Goal: Transaction & Acquisition: Purchase product/service

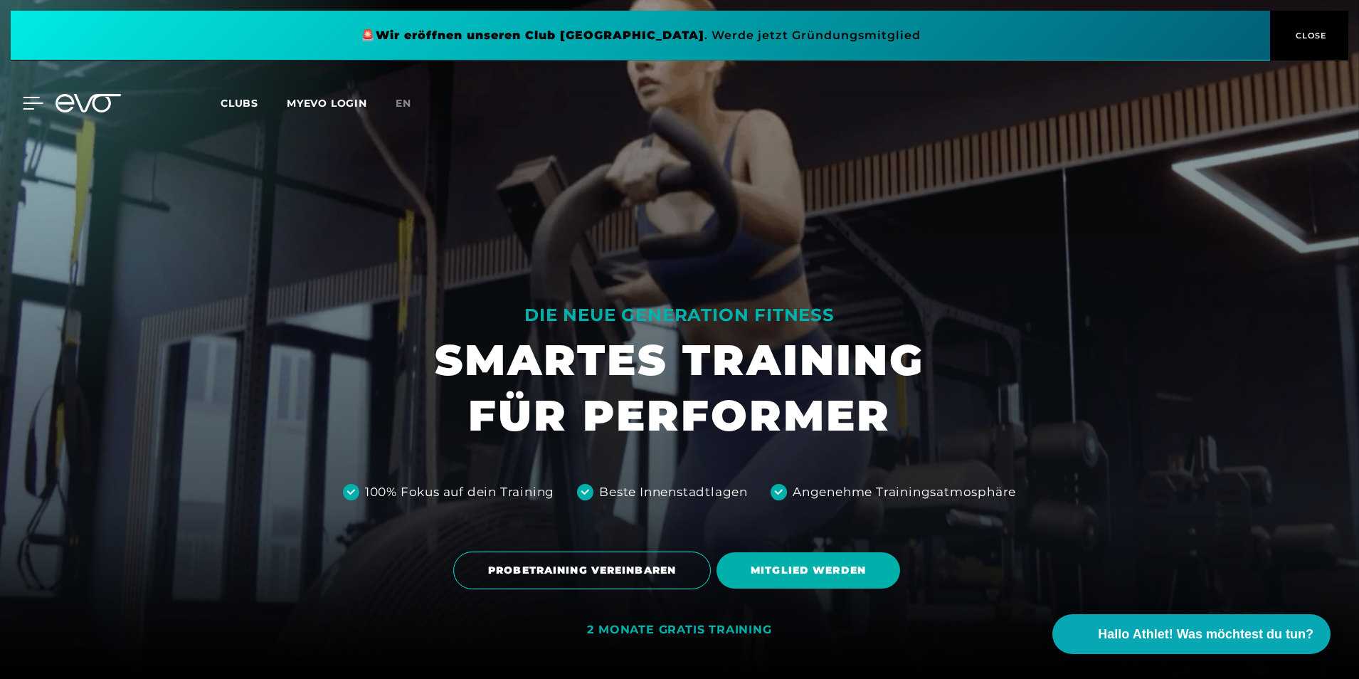
click at [27, 105] on icon at bounding box center [33, 103] width 21 height 13
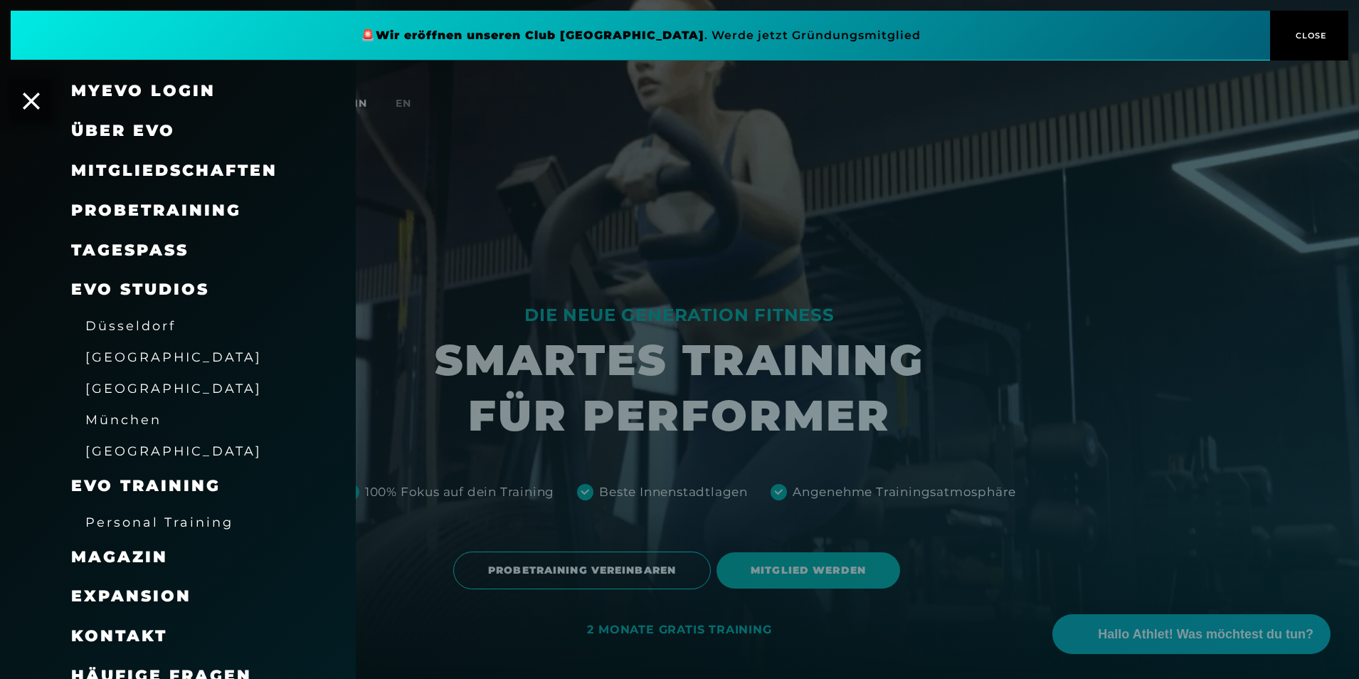
click at [147, 128] on span "Über EVO" at bounding box center [123, 130] width 104 height 19
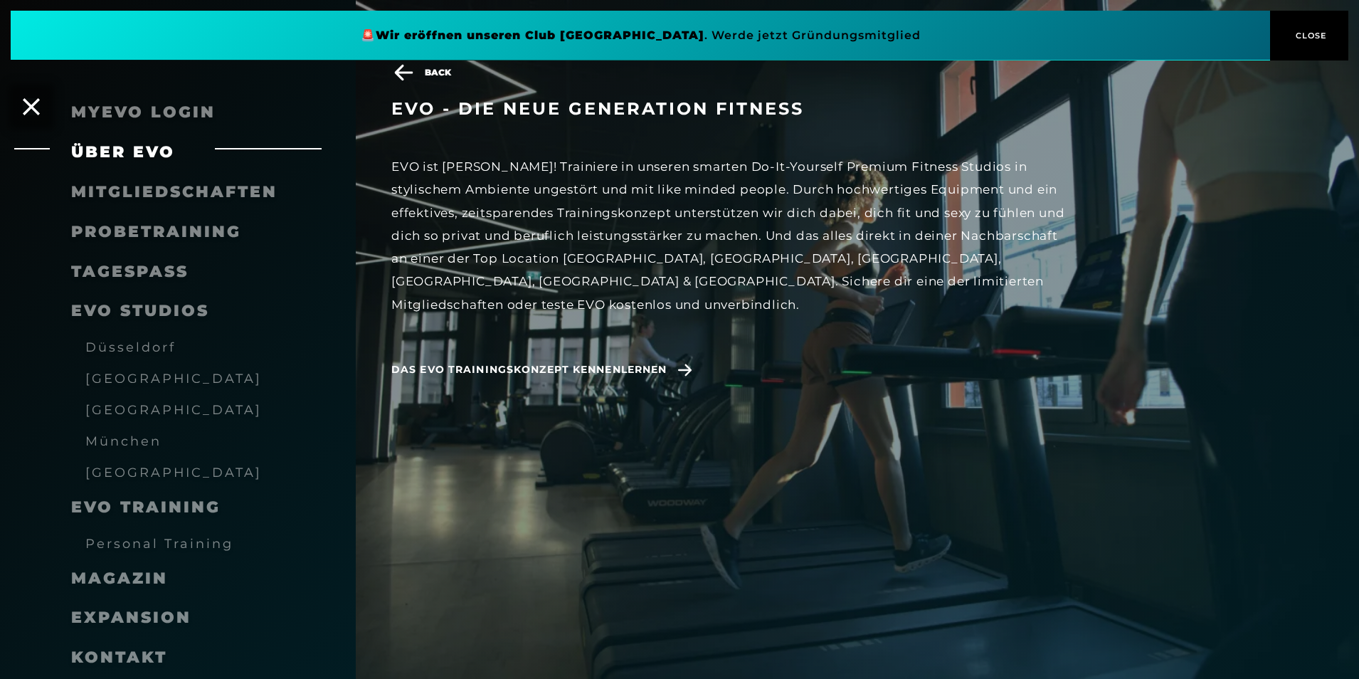
click at [145, 186] on span "Mitgliedschaften" at bounding box center [174, 191] width 206 height 19
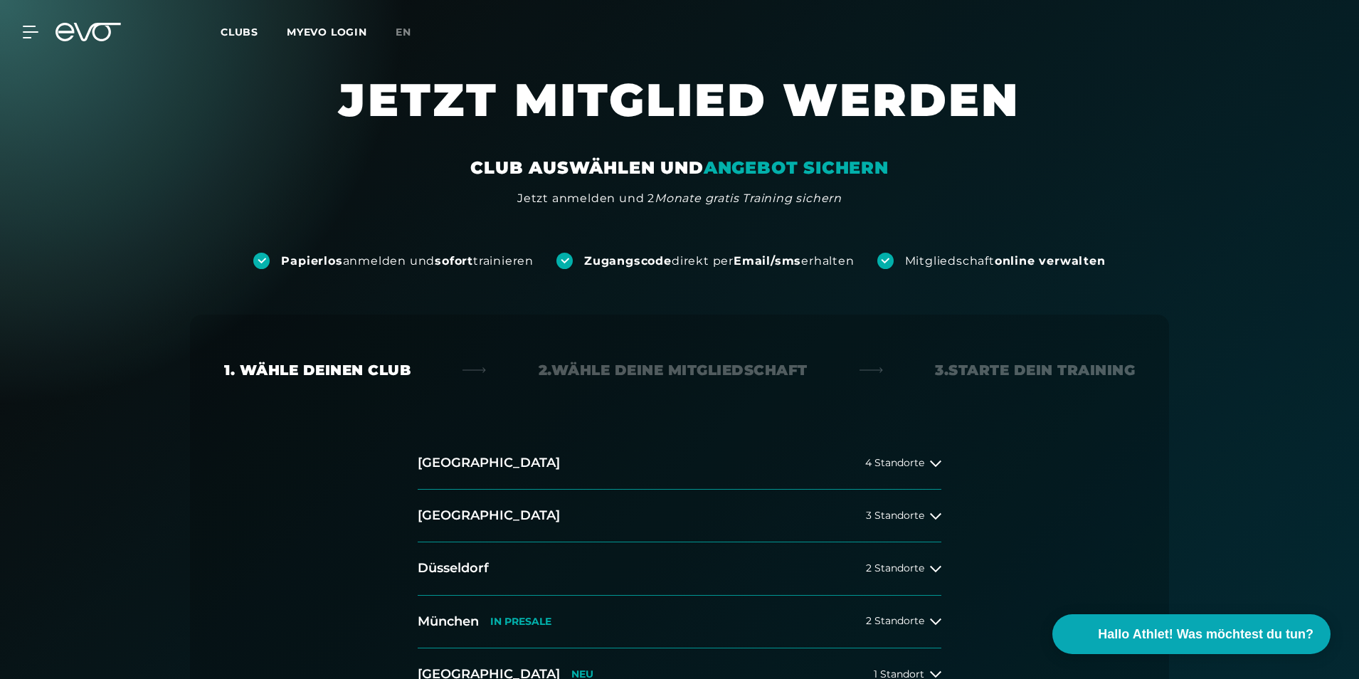
scroll to position [142, 0]
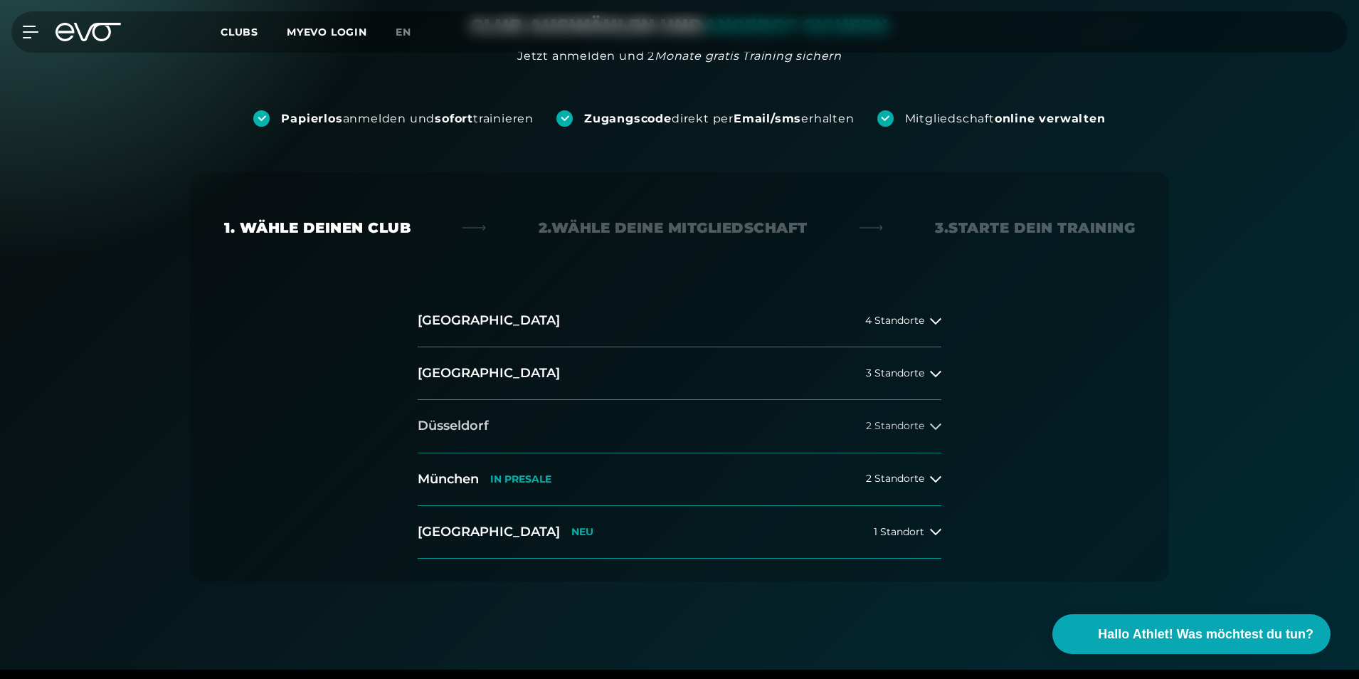
click at [926, 423] on div "2 Standorte" at bounding box center [903, 425] width 75 height 11
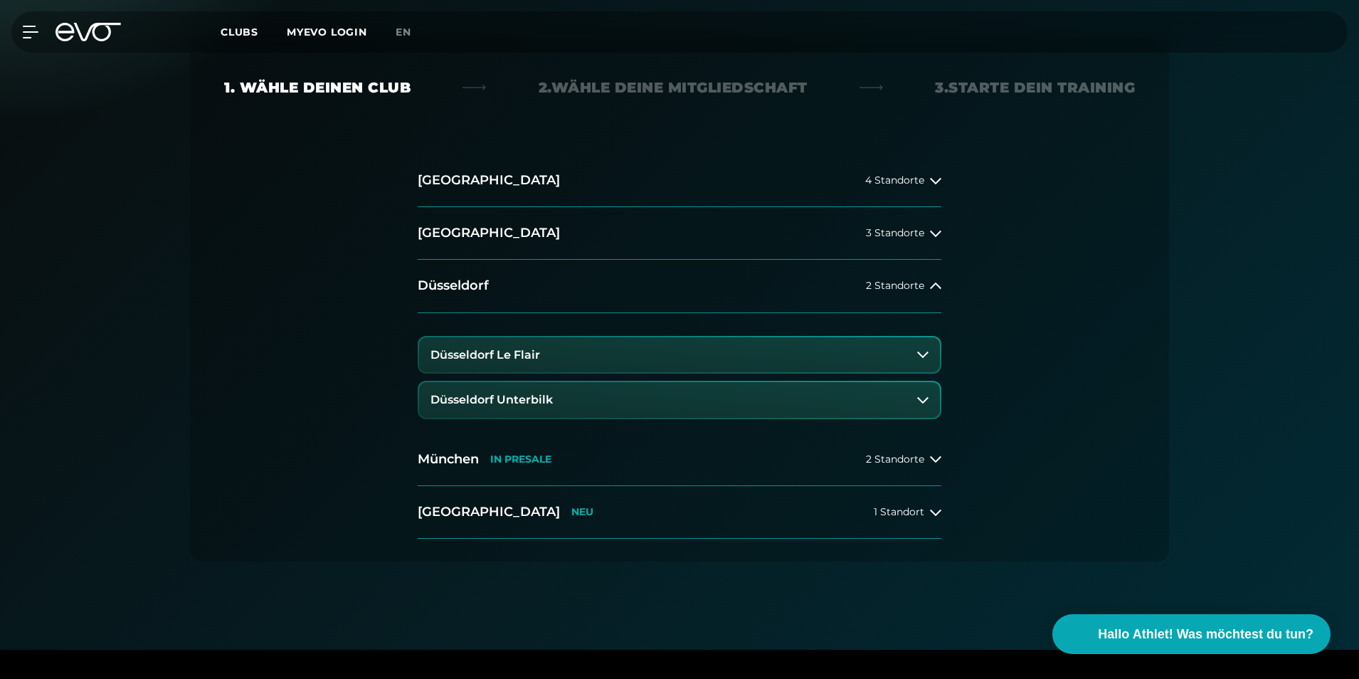
scroll to position [285, 0]
click at [920, 354] on icon at bounding box center [922, 351] width 11 height 11
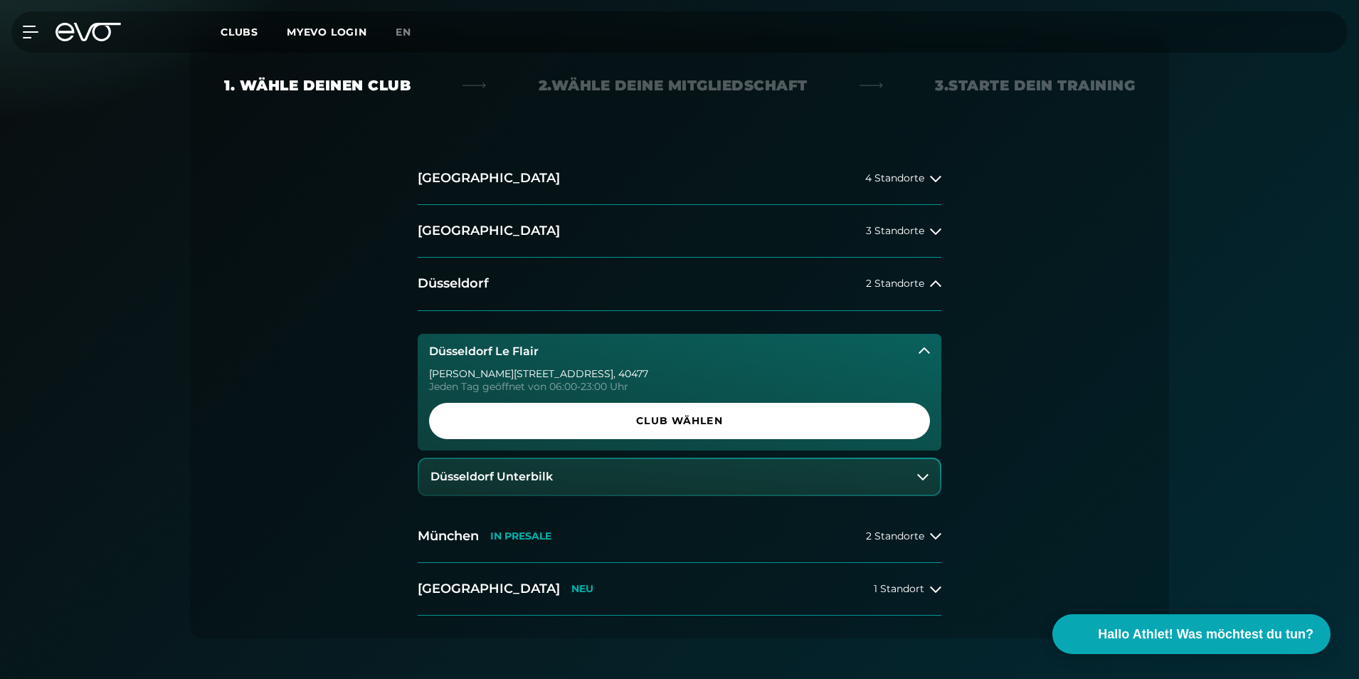
click at [920, 354] on icon at bounding box center [923, 350] width 11 height 11
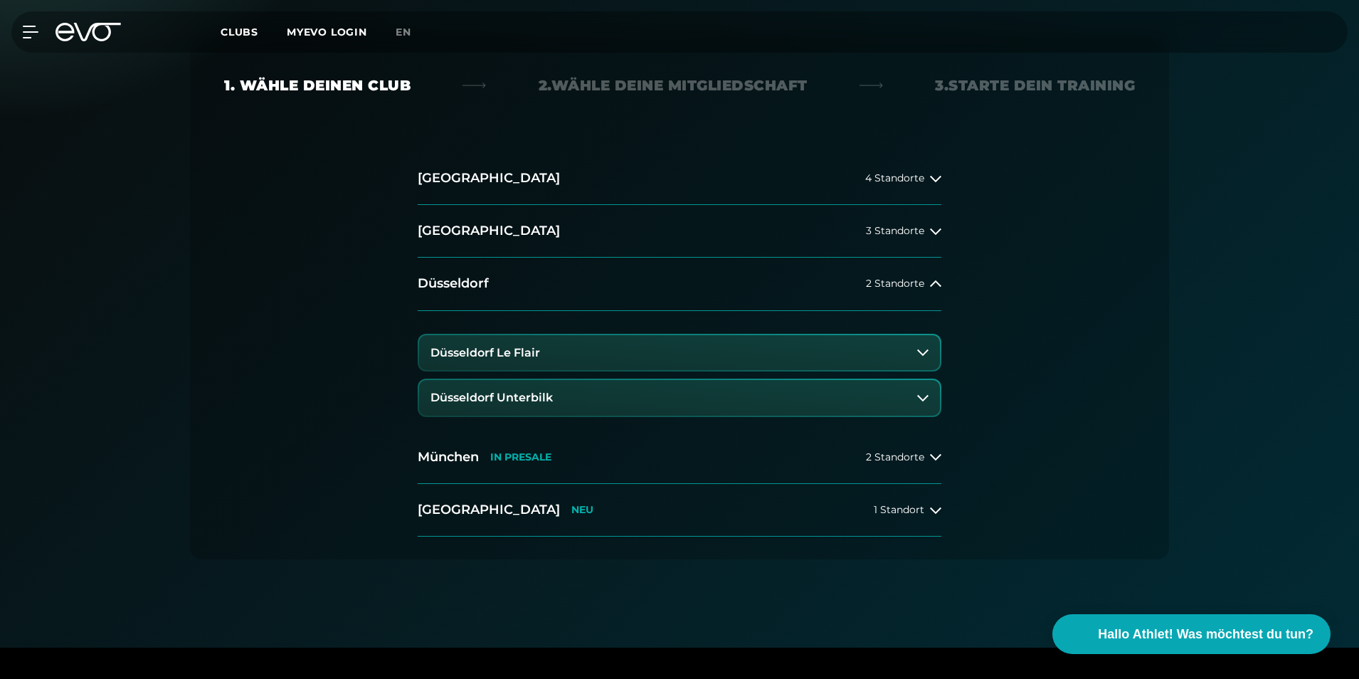
click at [908, 346] on button "Düsseldorf Le Flair" at bounding box center [679, 353] width 521 height 36
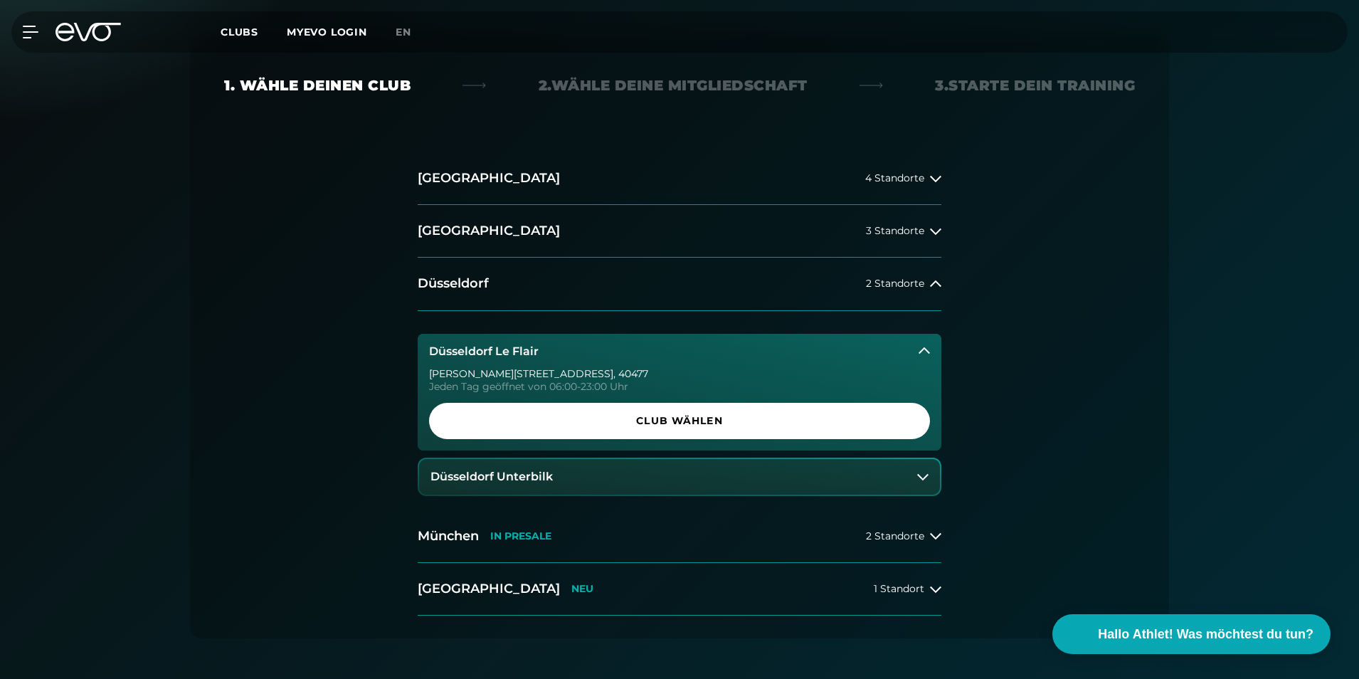
click at [908, 346] on button "Düsseldorf Le Flair" at bounding box center [679, 352] width 523 height 36
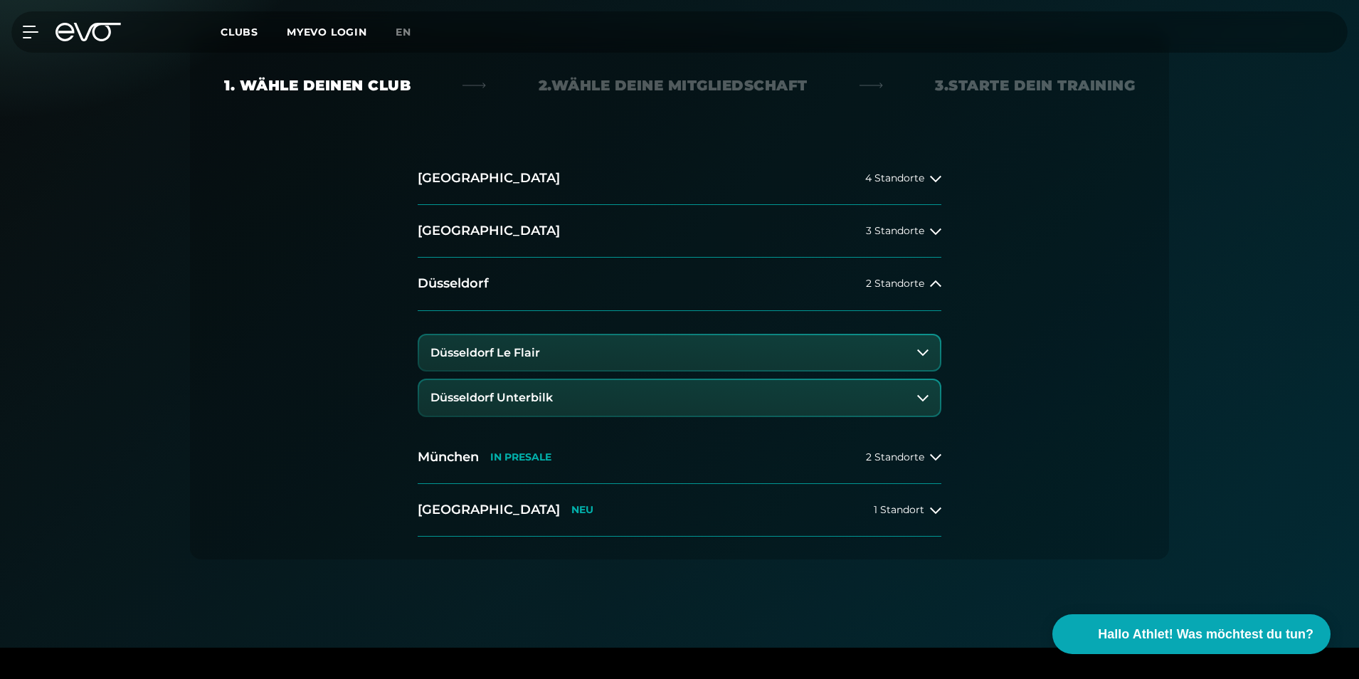
click at [934, 396] on button "Düsseldorf Unterbilk" at bounding box center [679, 398] width 521 height 36
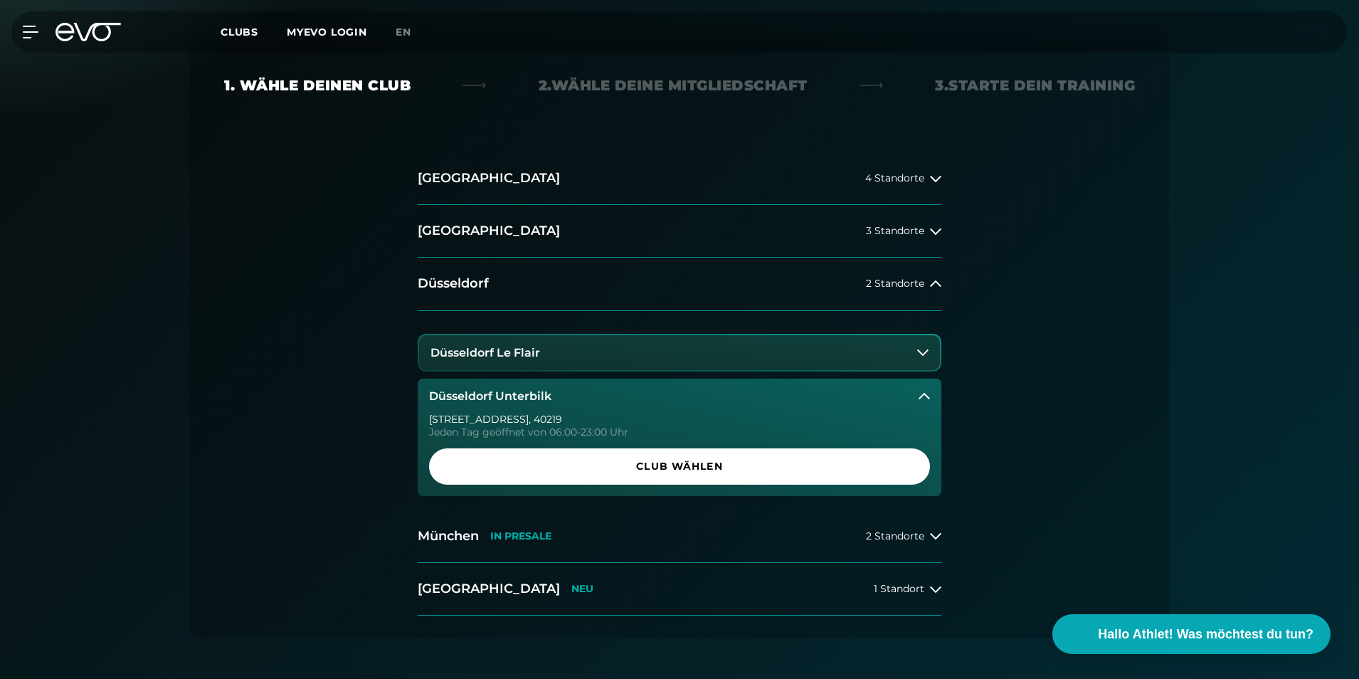
click at [934, 396] on button "Düsseldorf Unterbilk" at bounding box center [679, 396] width 523 height 36
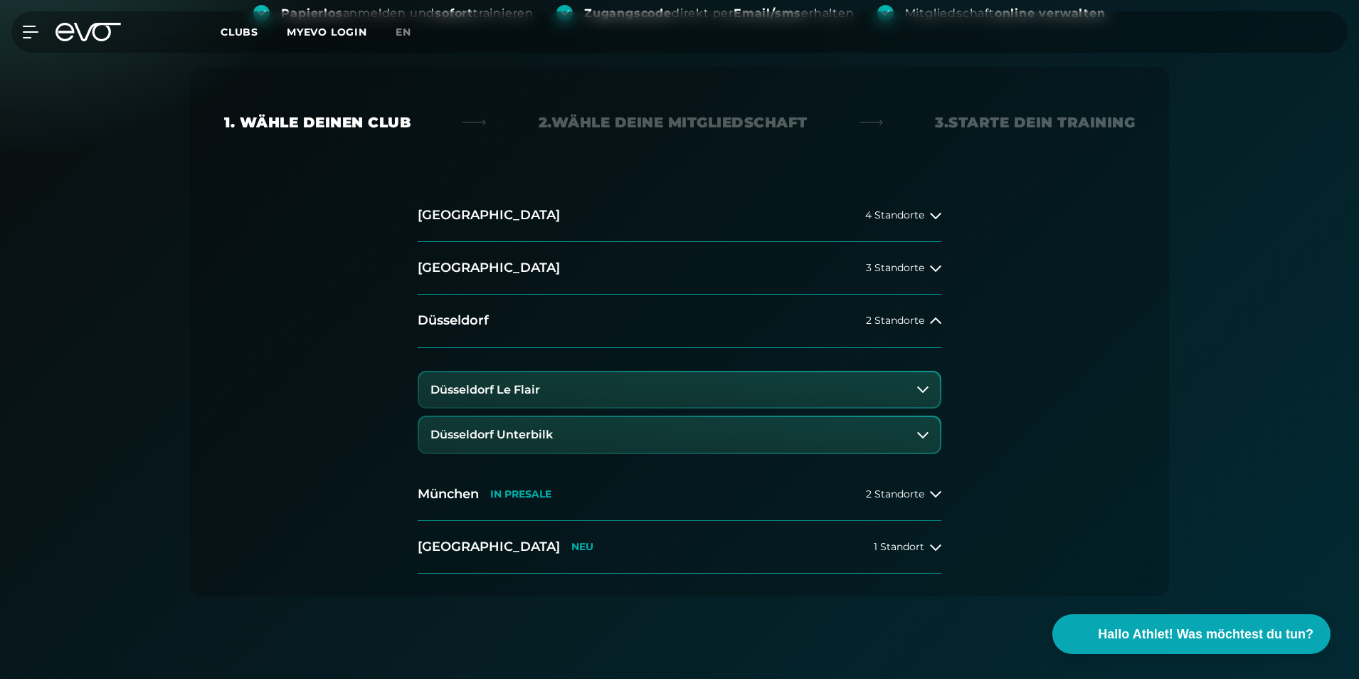
scroll to position [356, 0]
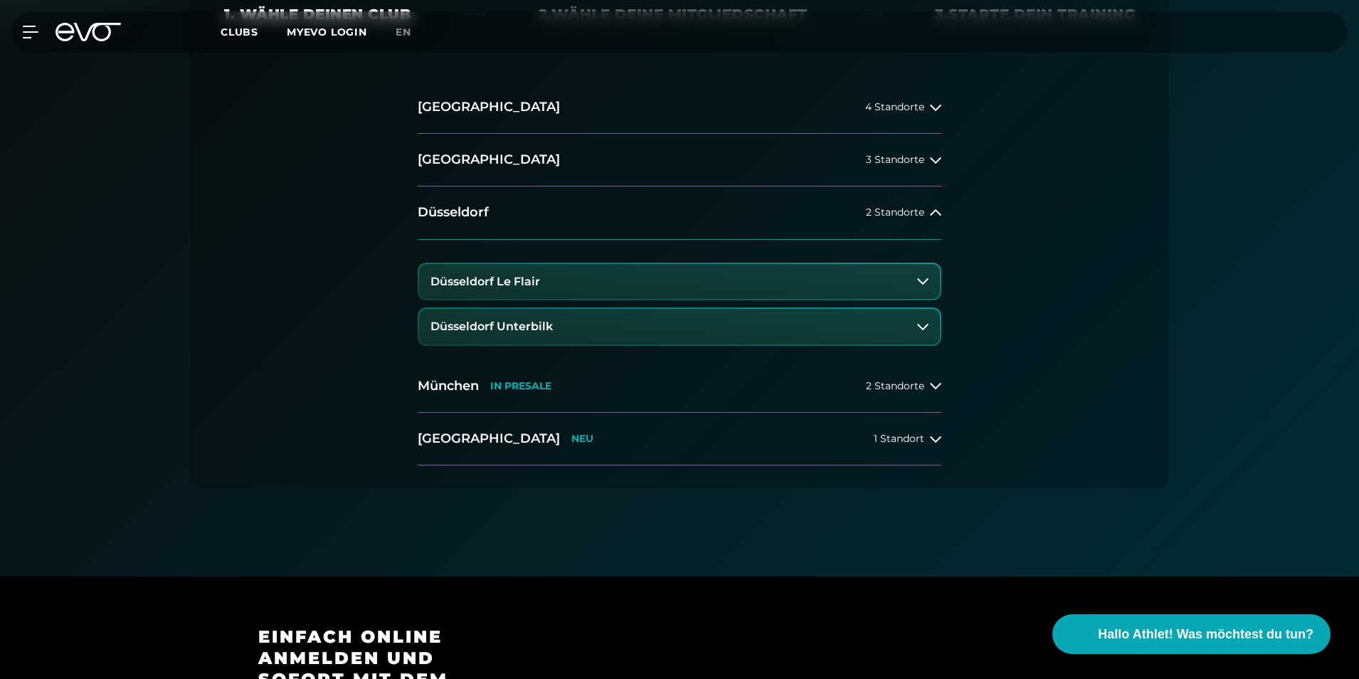
click at [913, 279] on button "Düsseldorf Le Flair" at bounding box center [679, 282] width 521 height 36
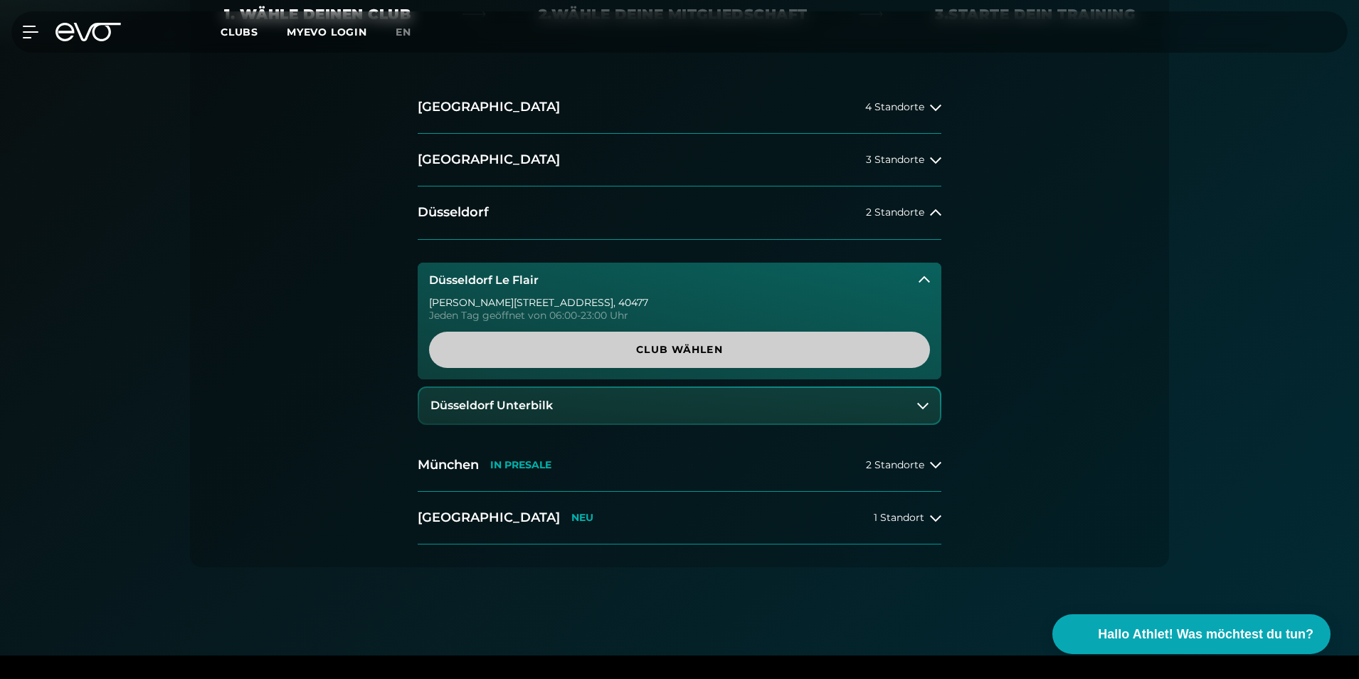
click at [667, 345] on span "Club wählen" at bounding box center [679, 349] width 432 height 15
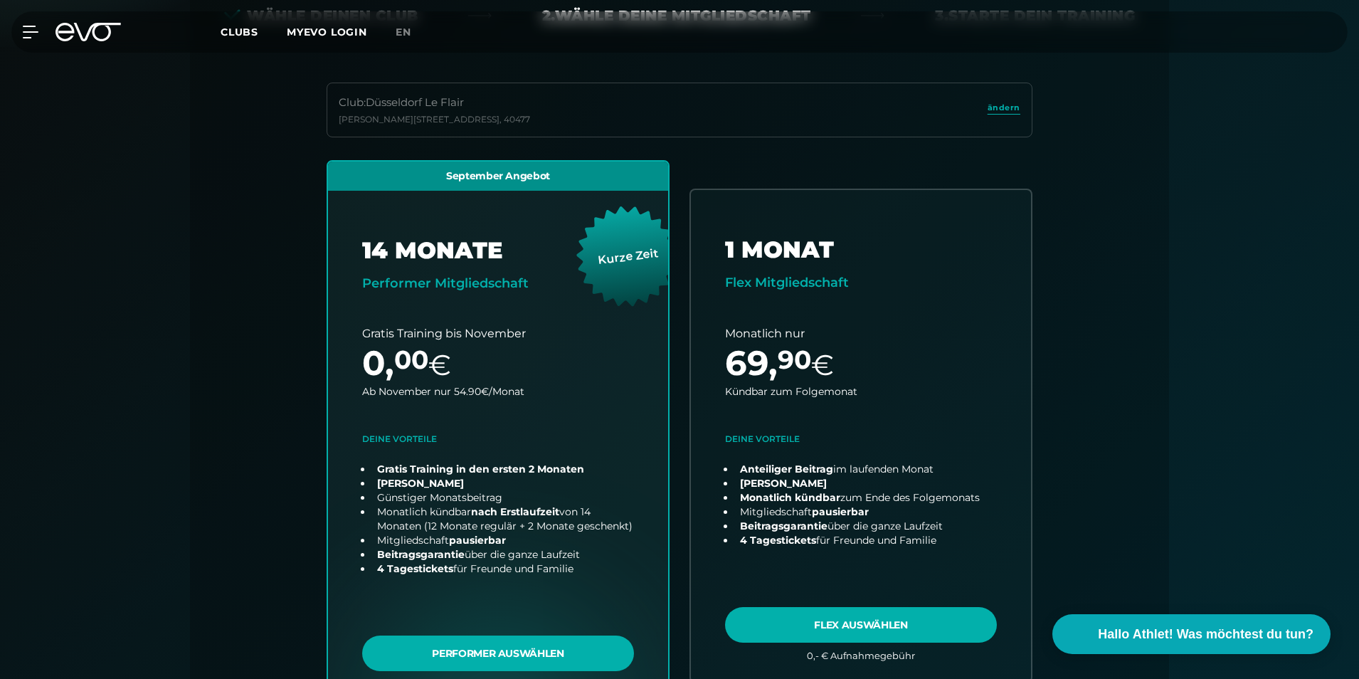
scroll to position [314, 0]
